Goal: Task Accomplishment & Management: Use online tool/utility

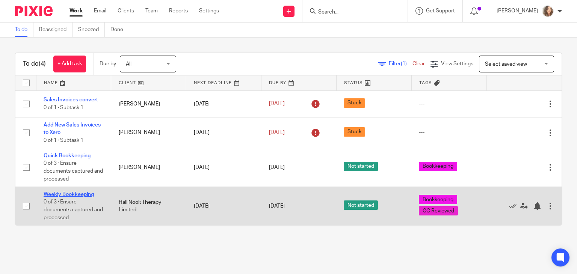
click at [67, 194] on link "Weekly Bookkeeping" at bounding box center [69, 194] width 50 height 5
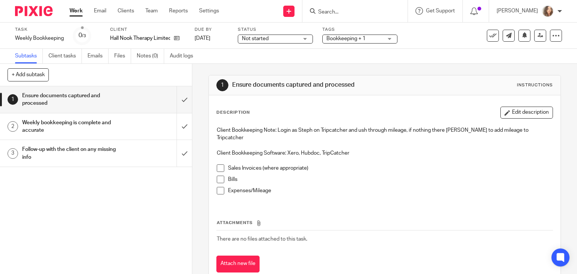
click at [217, 169] on span at bounding box center [221, 169] width 8 height 8
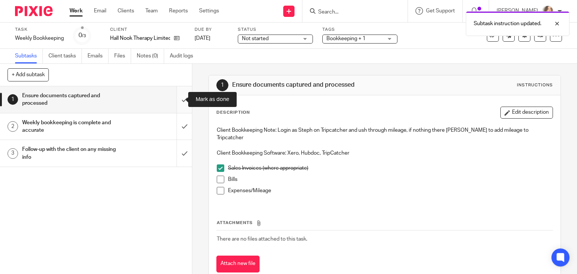
click at [179, 97] on input "submit" at bounding box center [96, 99] width 192 height 27
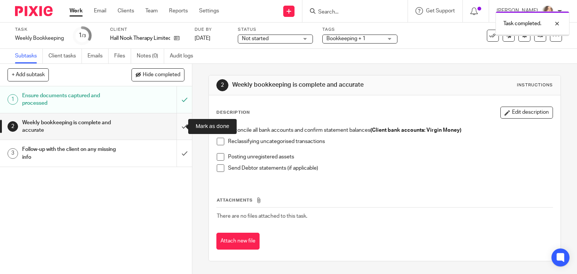
click at [176, 126] on input "submit" at bounding box center [96, 126] width 192 height 27
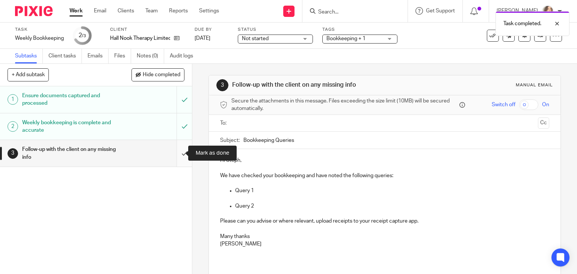
click at [177, 153] on input "submit" at bounding box center [96, 153] width 192 height 27
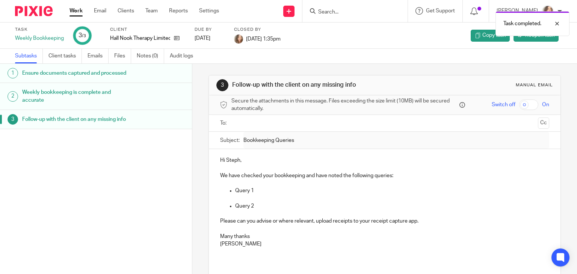
click at [75, 11] on link "Work" at bounding box center [76, 11] width 13 height 8
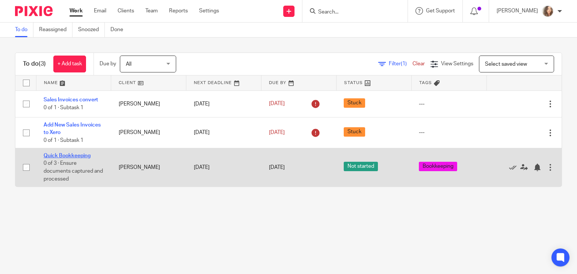
click at [76, 155] on link "Quick Bookkeeping" at bounding box center [67, 155] width 47 height 5
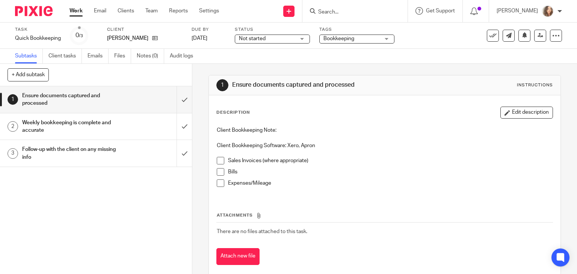
click at [219, 163] on span at bounding box center [221, 161] width 8 height 8
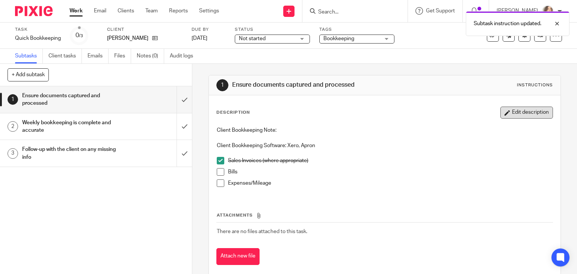
click at [534, 112] on button "Edit description" at bounding box center [526, 113] width 53 height 12
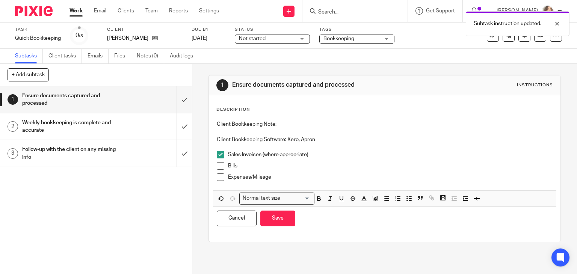
click at [385, 156] on p "Sales Invoices (where appropriate)" at bounding box center [390, 155] width 325 height 8
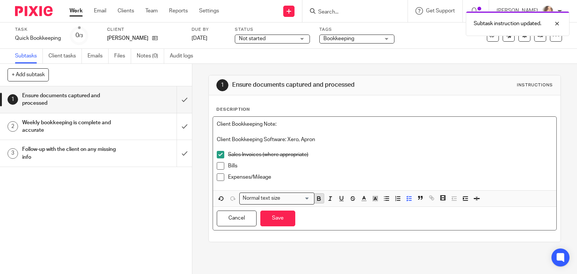
click at [319, 199] on icon "button" at bounding box center [319, 198] width 7 height 7
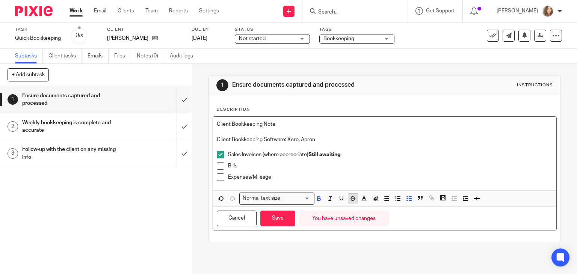
click at [351, 198] on line "button" at bounding box center [353, 198] width 5 height 0
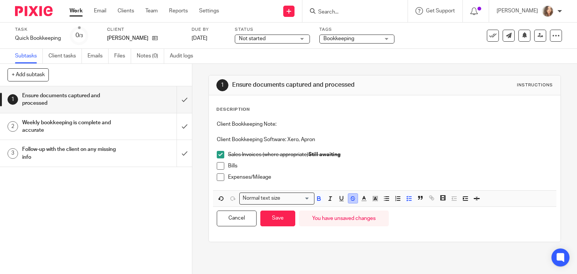
click at [350, 199] on icon "button" at bounding box center [352, 198] width 7 height 7
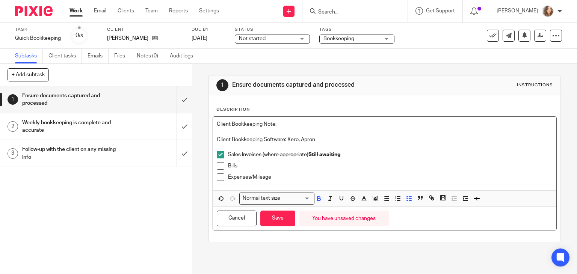
drag, startPoint x: 357, startPoint y: 156, endPoint x: 324, endPoint y: 153, distance: 33.6
click at [324, 153] on p "Sales Invoices (where appropriate) Still awaiting" at bounding box center [390, 155] width 325 height 8
click at [340, 198] on icon "button" at bounding box center [341, 198] width 7 height 7
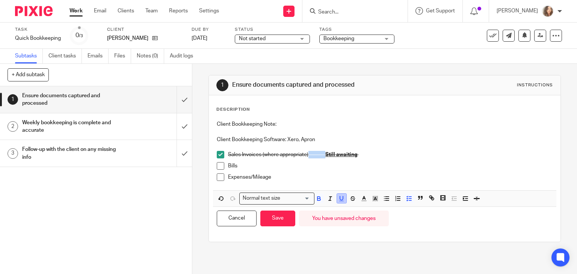
click at [340, 198] on icon "button" at bounding box center [341, 198] width 7 height 7
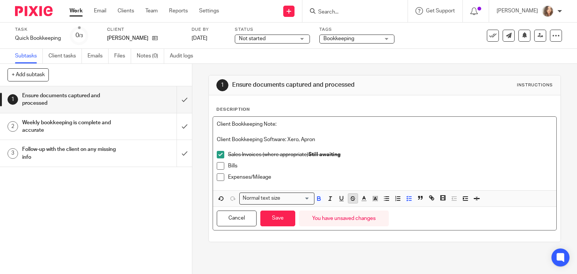
click at [350, 199] on icon "button" at bounding box center [352, 198] width 7 height 7
click at [362, 201] on icon "button" at bounding box center [364, 198] width 7 height 7
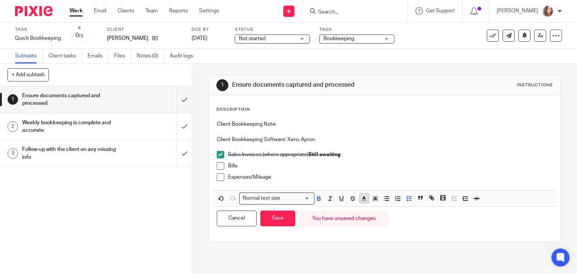
click at [362, 201] on icon "button" at bounding box center [364, 198] width 7 height 7
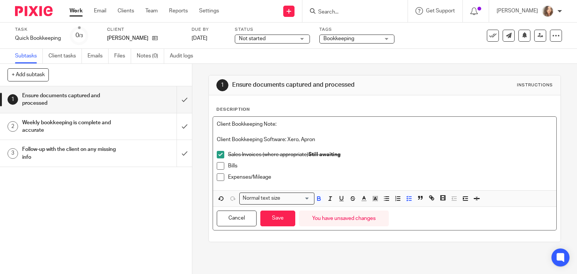
click at [363, 153] on p "Sales Invoices (where appropriate) Still awaiting" at bounding box center [390, 155] width 325 height 8
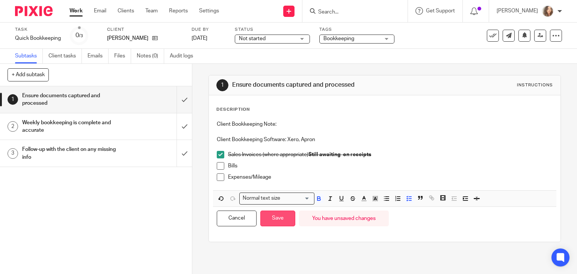
click at [280, 218] on button "Save" at bounding box center [277, 219] width 35 height 16
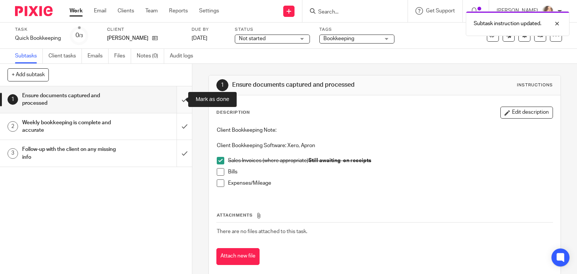
click at [175, 102] on input "submit" at bounding box center [96, 99] width 192 height 27
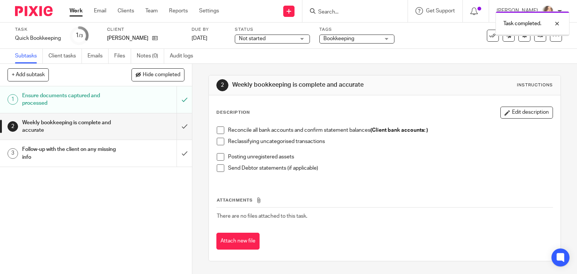
click at [178, 127] on input "submit" at bounding box center [96, 126] width 192 height 27
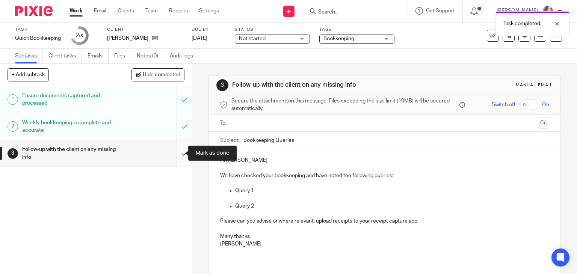
click at [179, 151] on input "submit" at bounding box center [96, 153] width 192 height 27
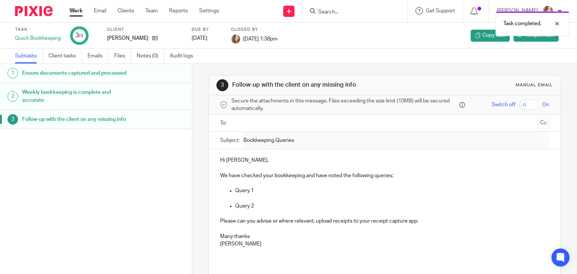
click at [78, 15] on link "Work" at bounding box center [76, 11] width 13 height 8
